Goal: Task Accomplishment & Management: Manage account settings

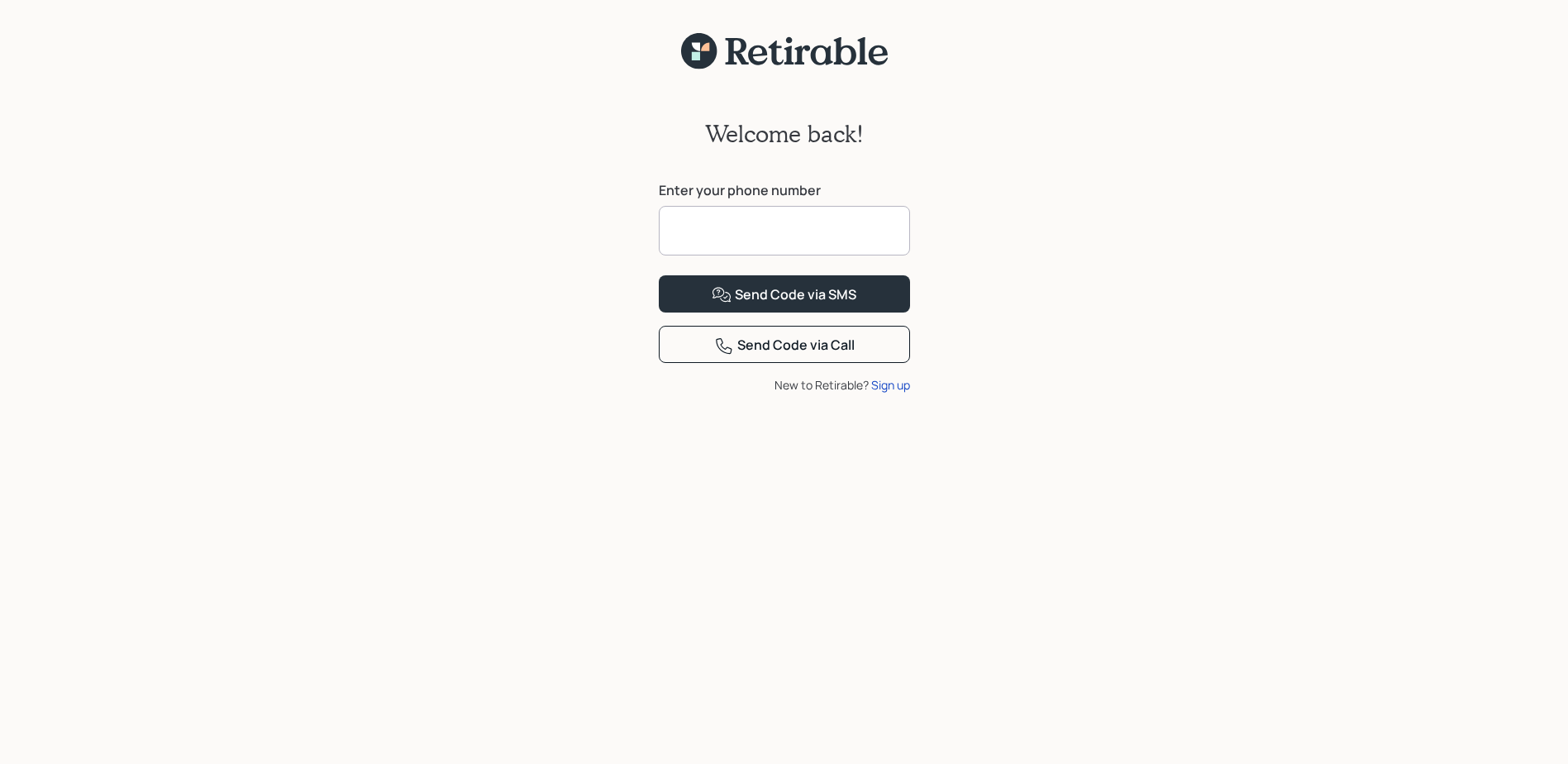
click at [716, 228] on input at bounding box center [784, 230] width 251 height 50
type input "**********"
click at [773, 305] on div "Send Code via SMS" at bounding box center [784, 295] width 144 height 20
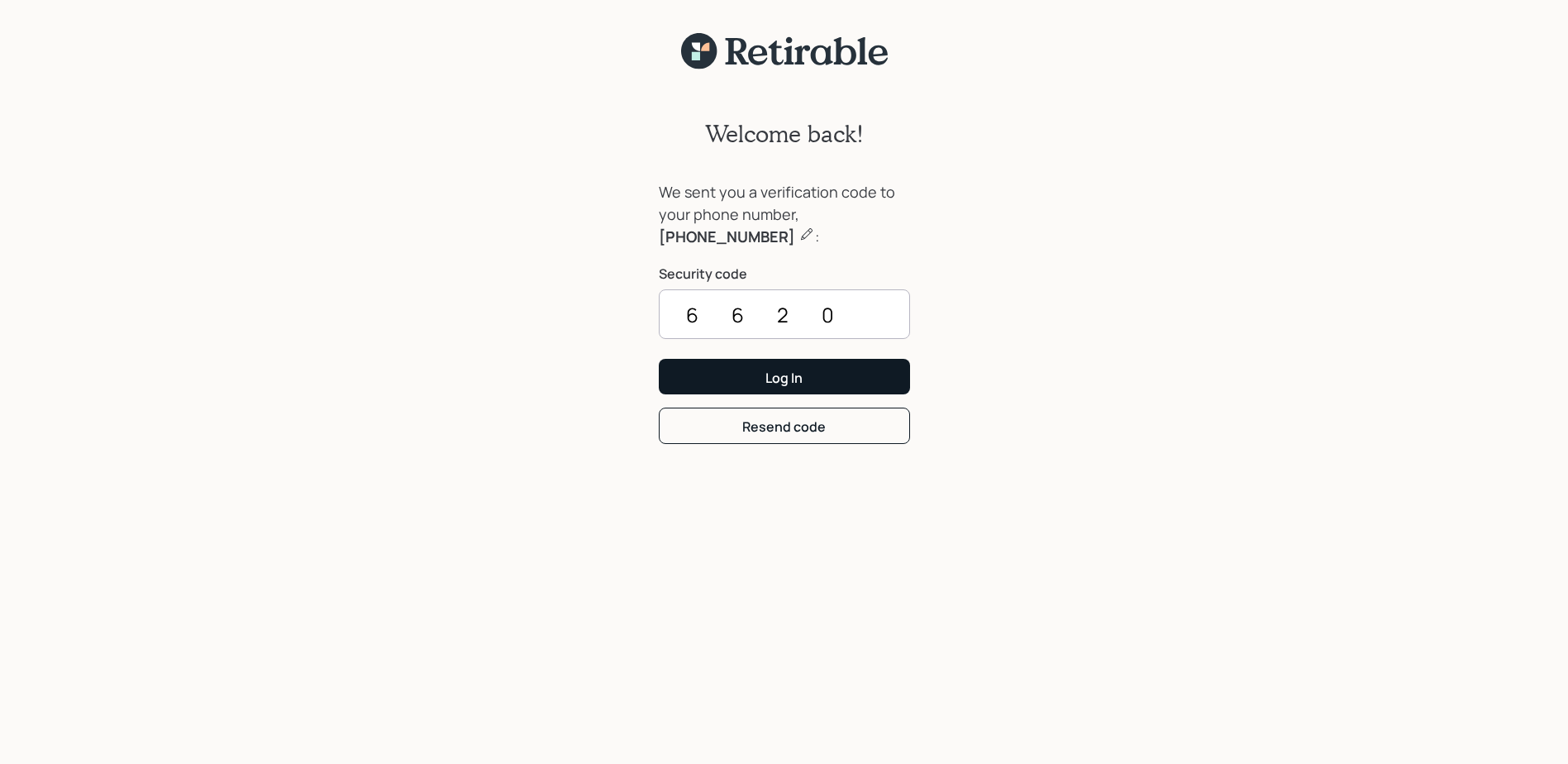
type input "6620"
click at [774, 376] on div "Log In" at bounding box center [784, 378] width 37 height 18
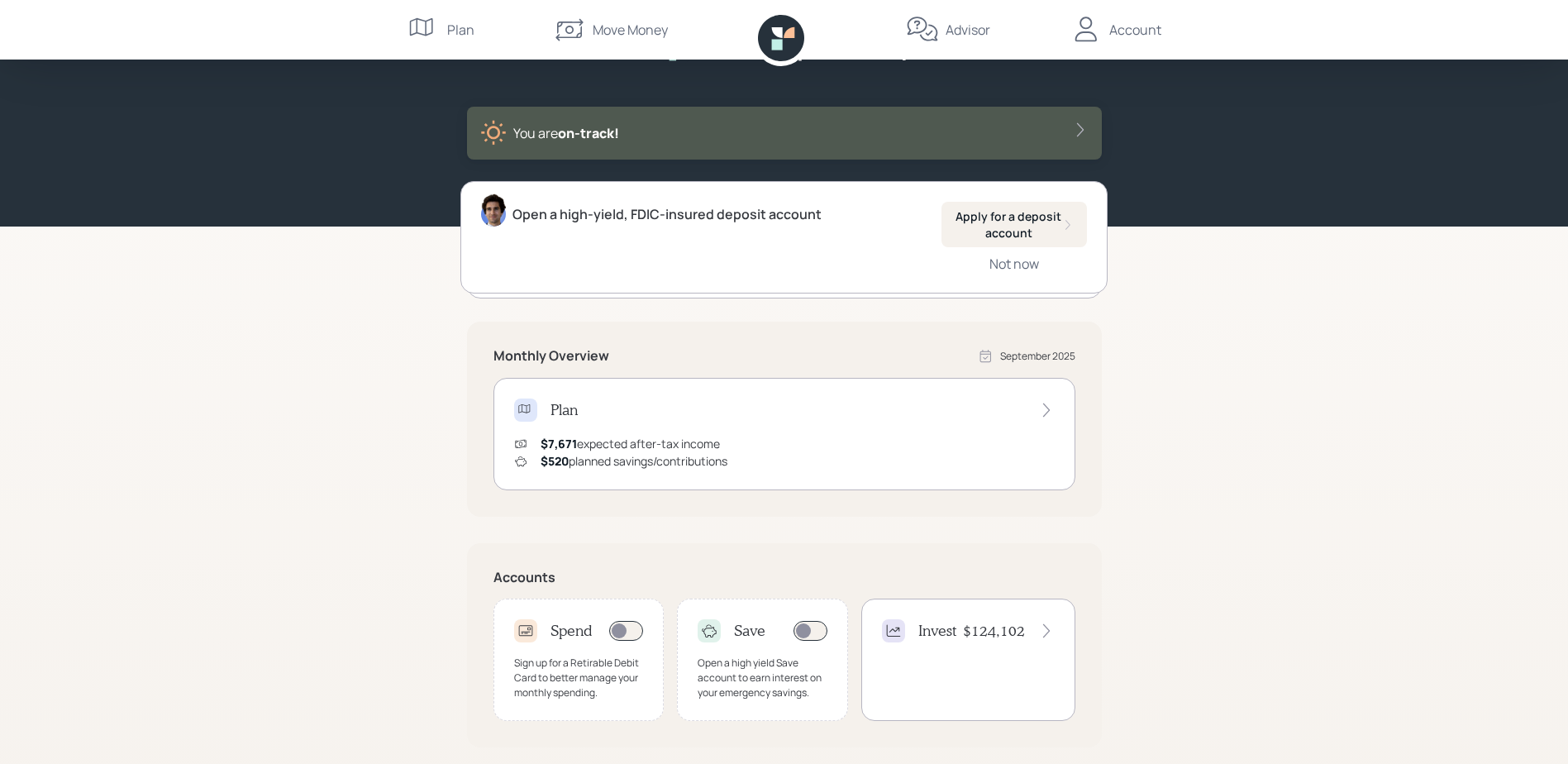
scroll to position [82, 0]
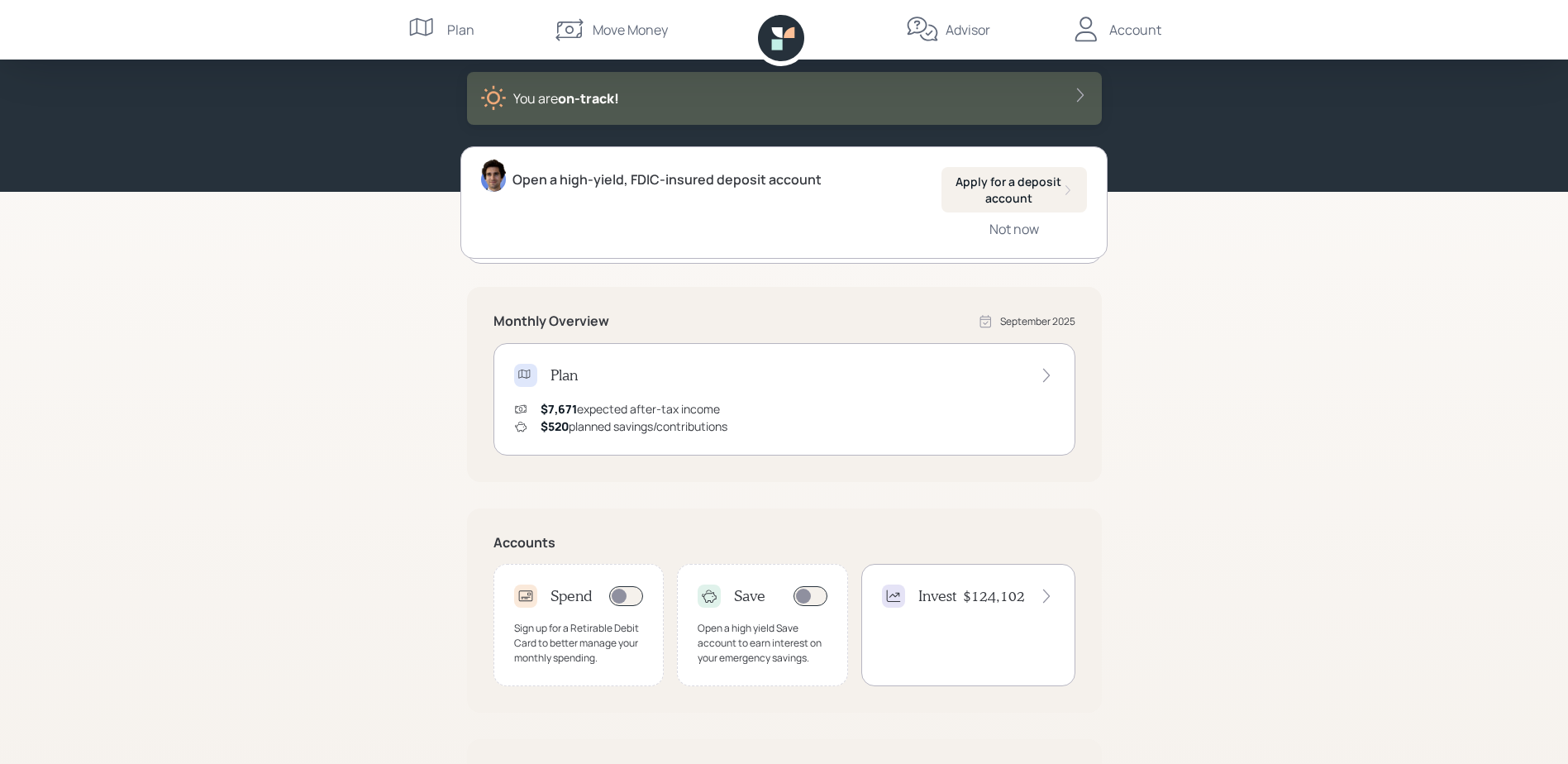
click at [1048, 375] on icon at bounding box center [1046, 375] width 16 height 16
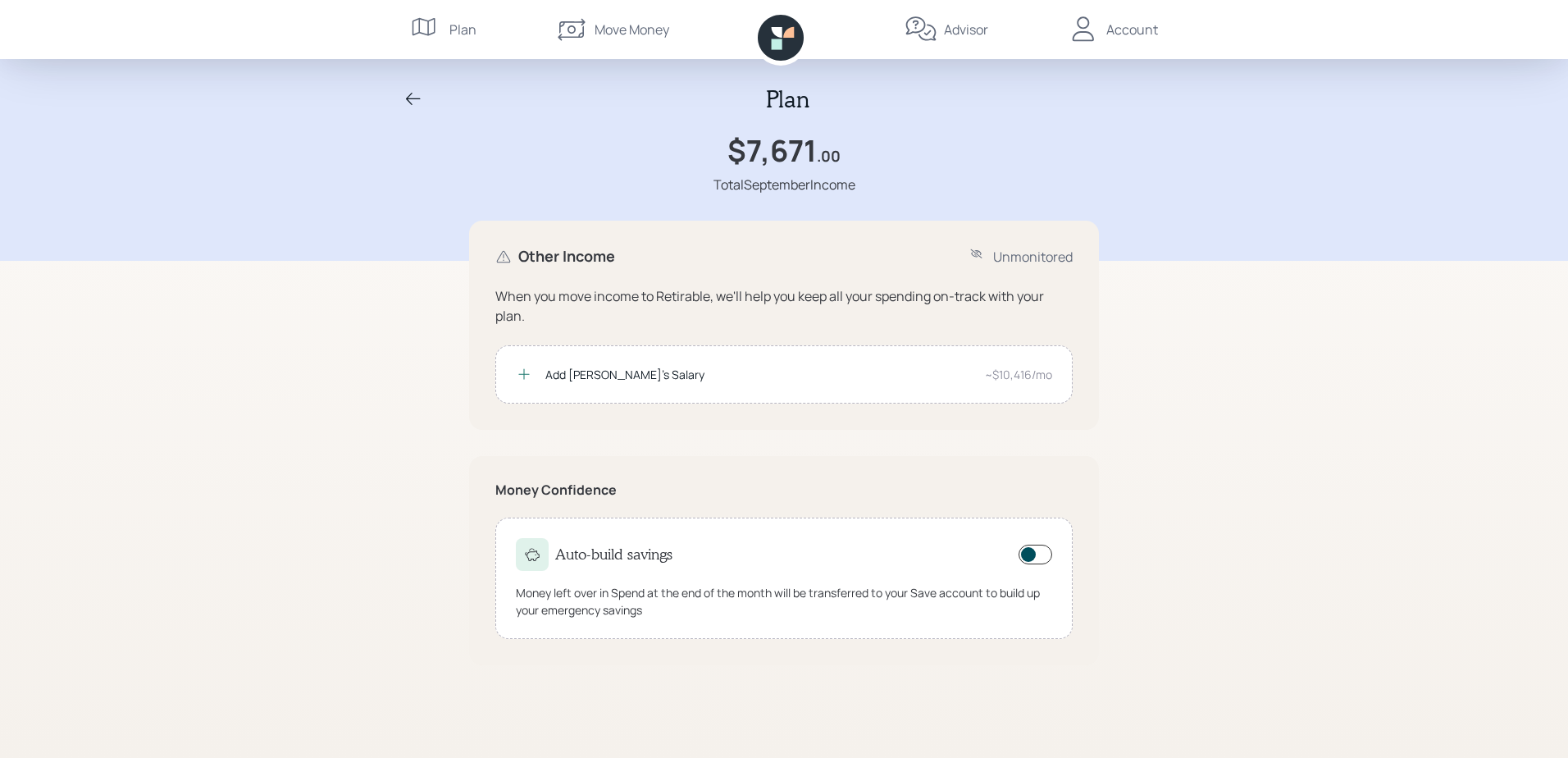
click at [1141, 28] on div "Account" at bounding box center [1133, 29] width 51 height 20
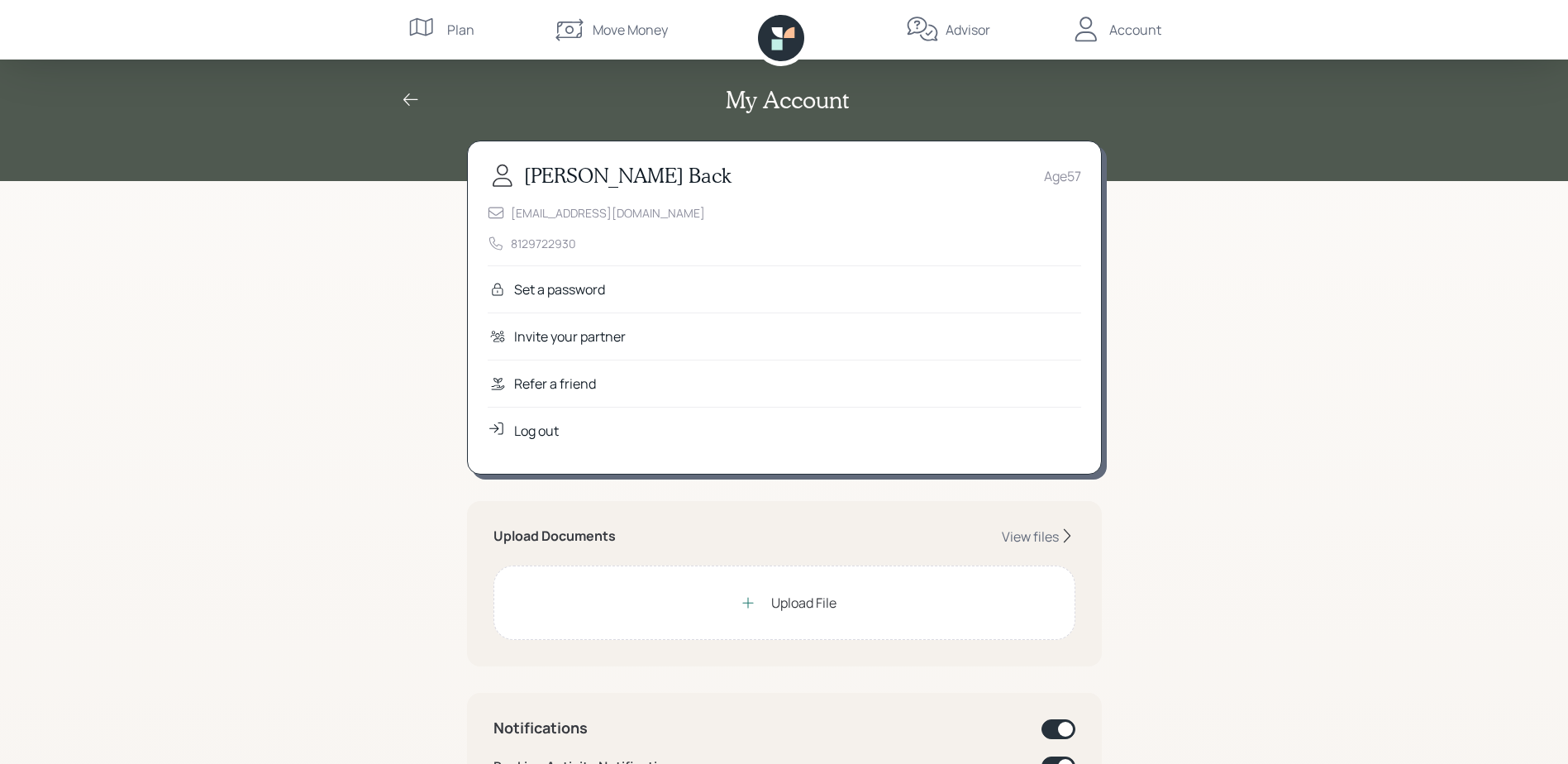
click at [1340, 270] on div "My Account [PERSON_NAME] Back Age [DEMOGRAPHIC_DATA] [EMAIL_ADDRESS][DOMAIN_NAM…" at bounding box center [784, 767] width 1568 height 1535
click at [1241, 293] on div "My Account [PERSON_NAME] Back Age [DEMOGRAPHIC_DATA] [EMAIL_ADDRESS][DOMAIN_NAM…" at bounding box center [784, 767] width 1568 height 1535
click at [530, 428] on div "Log out" at bounding box center [536, 430] width 45 height 20
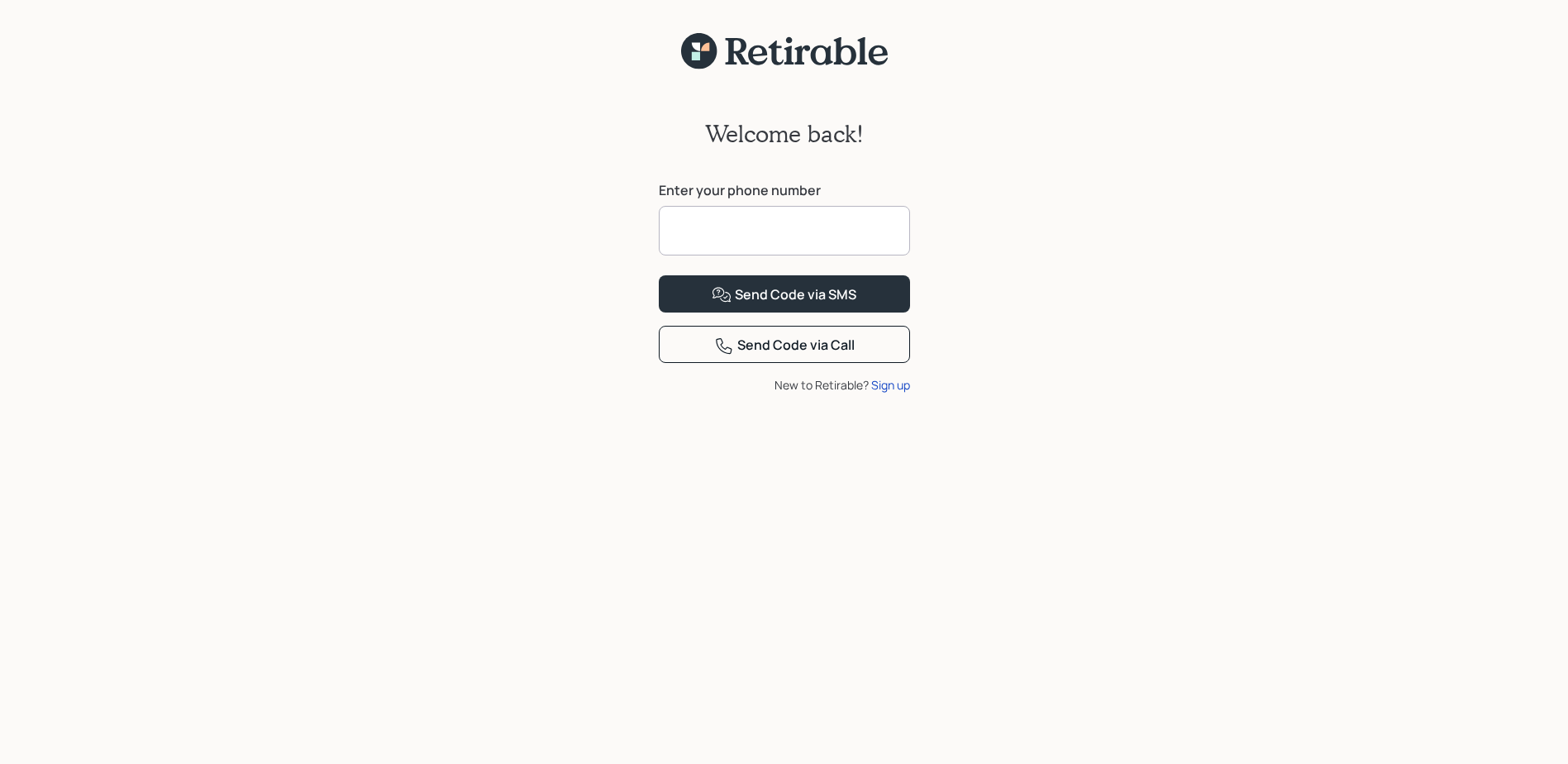
click at [828, 46] on icon at bounding box center [784, 52] width 215 height 37
